Goal: Find specific page/section: Find specific page/section

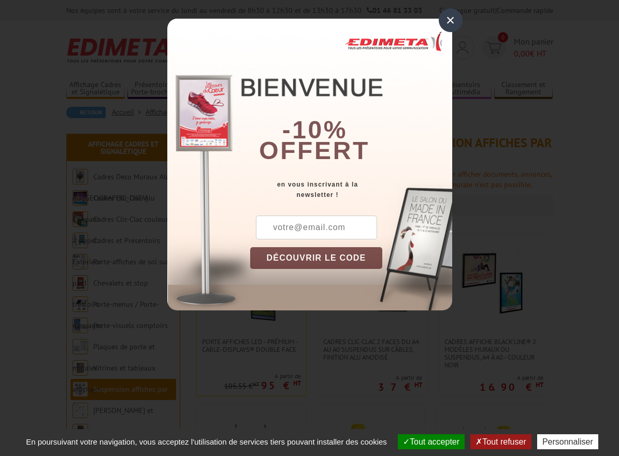
click at [452, 22] on div "×" at bounding box center [451, 20] width 24 height 24
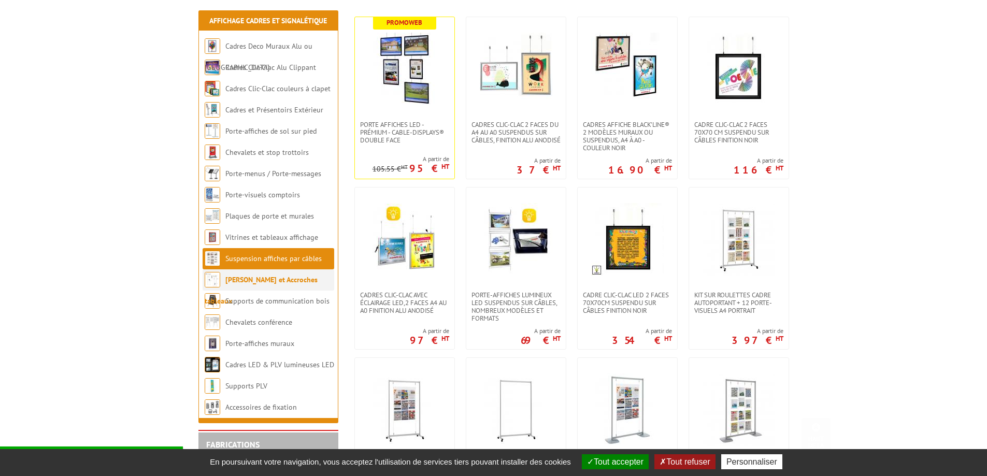
scroll to position [207, 0]
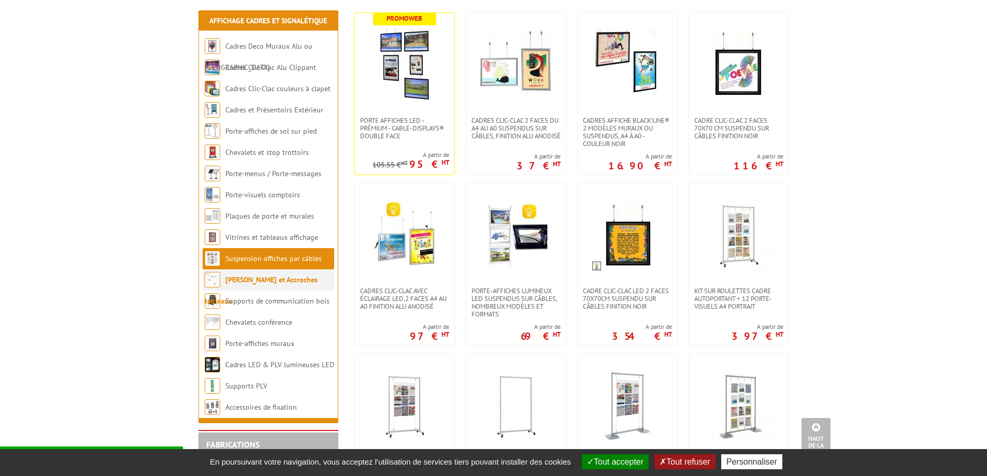
click at [270, 281] on link "[PERSON_NAME] et Accroches tableaux" at bounding box center [261, 290] width 113 height 31
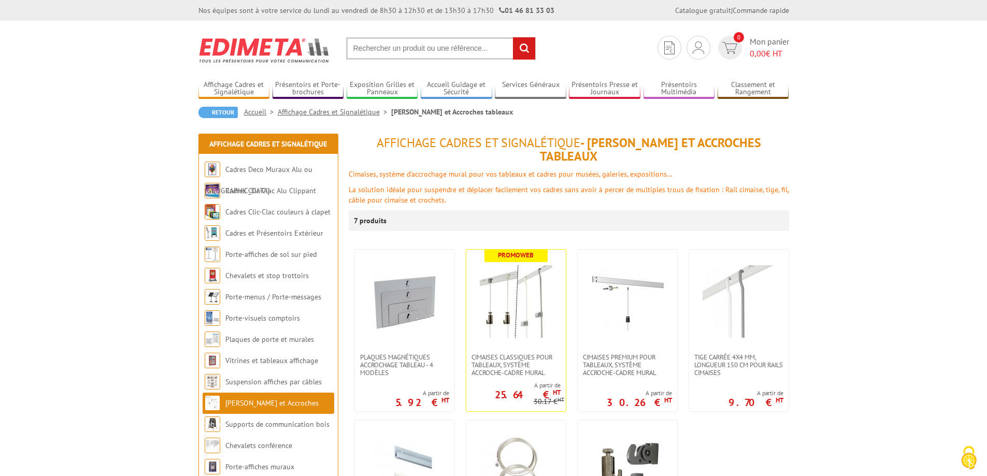
click at [397, 47] on input "text" at bounding box center [441, 48] width 190 height 22
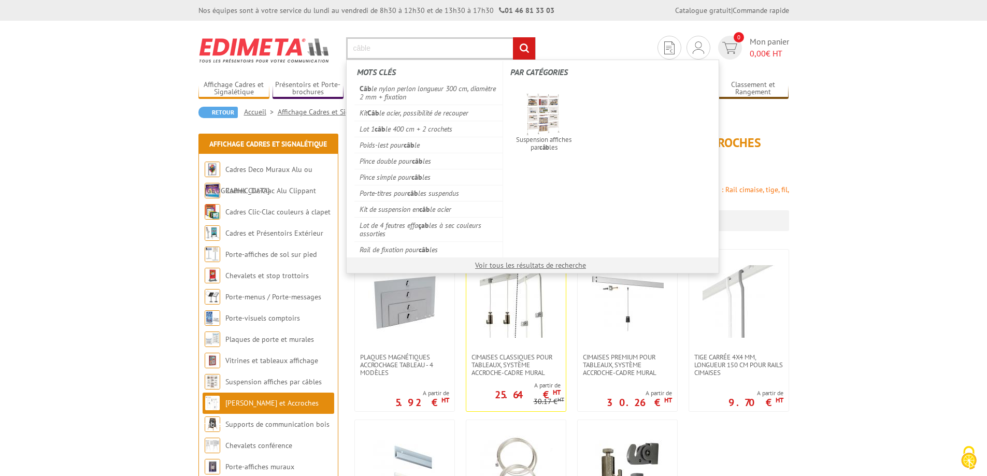
type input "câble"
click at [513, 37] on input "rechercher" at bounding box center [524, 48] width 22 height 22
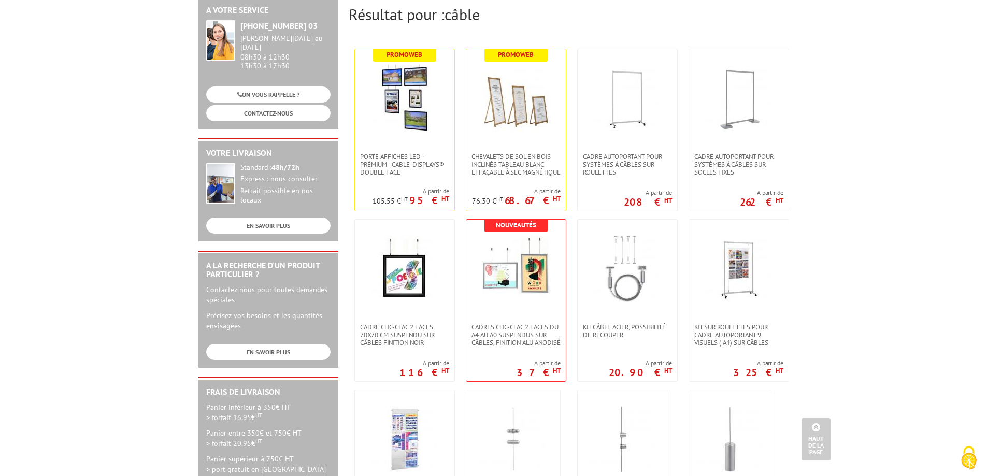
scroll to position [155, 0]
